Goal: Transaction & Acquisition: Download file/media

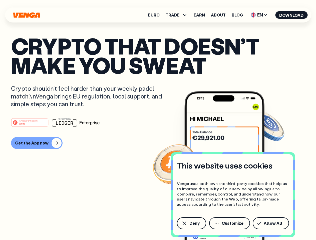
click at [158, 120] on div "#1 PRODUCT OF THE MONTH Web3" at bounding box center [158, 122] width 294 height 9
click at [191, 223] on span "Deny" at bounding box center [194, 223] width 10 height 4
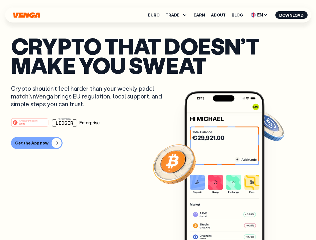
click at [230, 223] on img at bounding box center [224, 175] width 80 height 168
click at [272, 223] on article "Crypto that doesn’t make you sweat Crypto shouldn’t feel harder than your weekl…" at bounding box center [158, 130] width 294 height 188
click at [178, 15] on span "TRADE" at bounding box center [173, 15] width 14 height 4
click at [259, 15] on span "EN" at bounding box center [259, 15] width 20 height 8
click at [291, 15] on button "Download" at bounding box center [291, 15] width 32 height 8
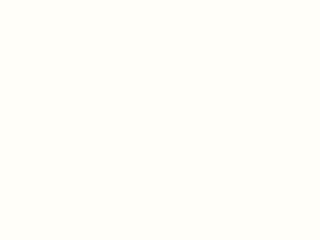
click at [158, 0] on html "This website uses cookies Venga uses both own and third-party cookies that help…" at bounding box center [160, 0] width 320 height 0
click at [36, 0] on html "This website uses cookies Venga uses both own and third-party cookies that help…" at bounding box center [160, 0] width 320 height 0
click at [31, 0] on html "This website uses cookies Venga uses both own and third-party cookies that help…" at bounding box center [160, 0] width 320 height 0
